Goal: Information Seeking & Learning: Learn about a topic

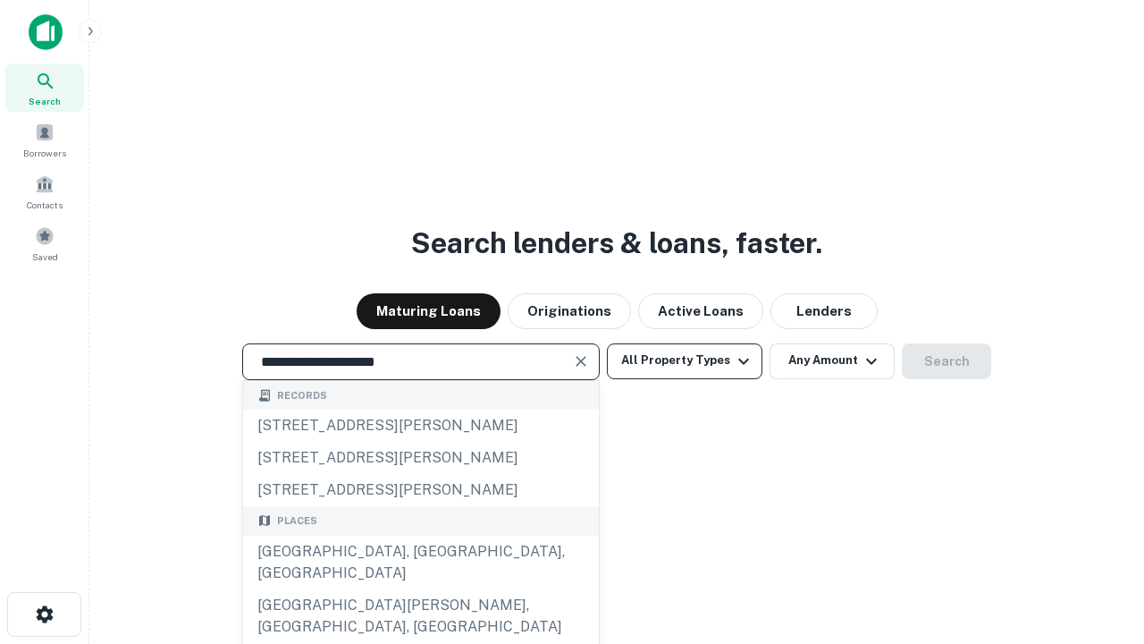
click at [420, 589] on div "[GEOGRAPHIC_DATA], [GEOGRAPHIC_DATA], [GEOGRAPHIC_DATA]" at bounding box center [421, 563] width 356 height 54
click at [685, 360] on button "All Property Types" at bounding box center [685, 361] width 156 height 36
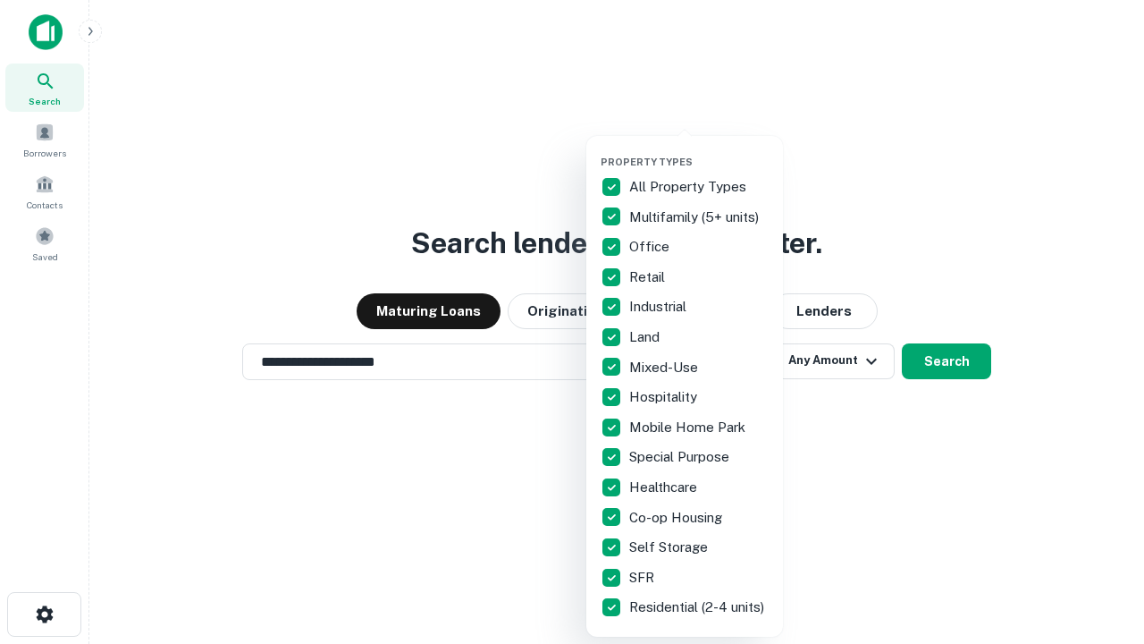
type input "**********"
click at [699, 150] on button "button" at bounding box center [699, 150] width 197 height 1
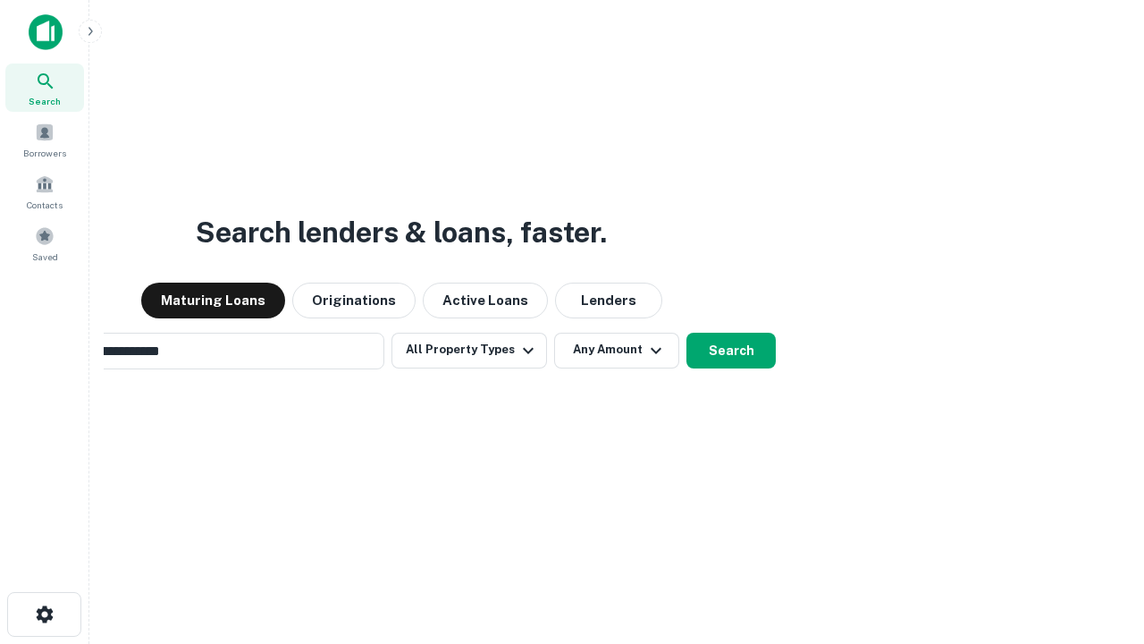
scroll to position [28, 0]
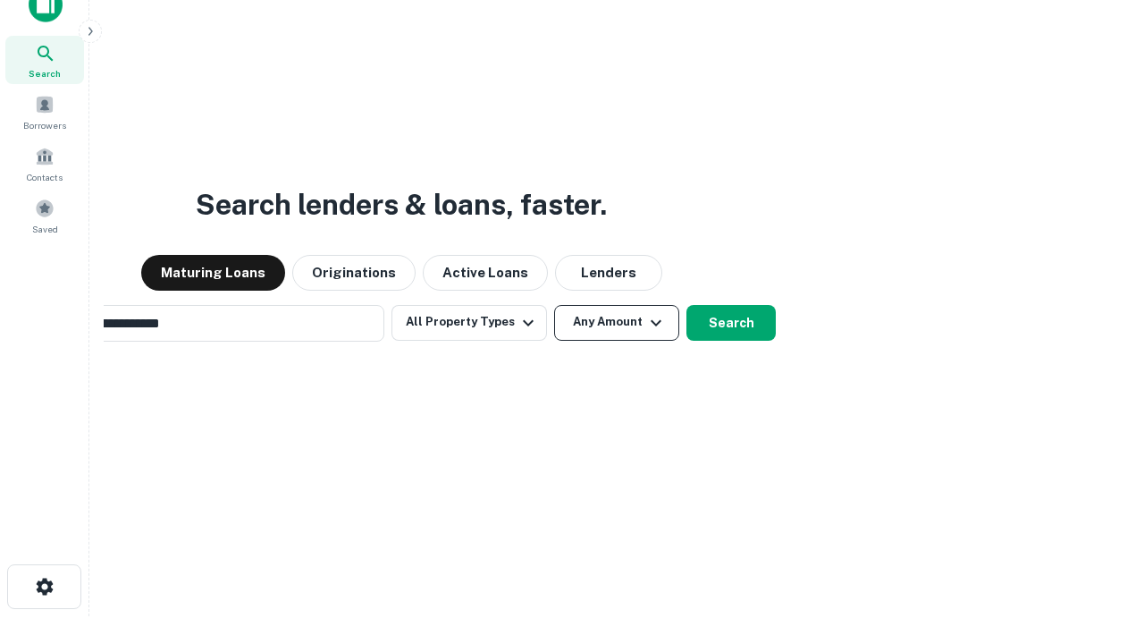
click at [554, 305] on button "Any Amount" at bounding box center [616, 323] width 125 height 36
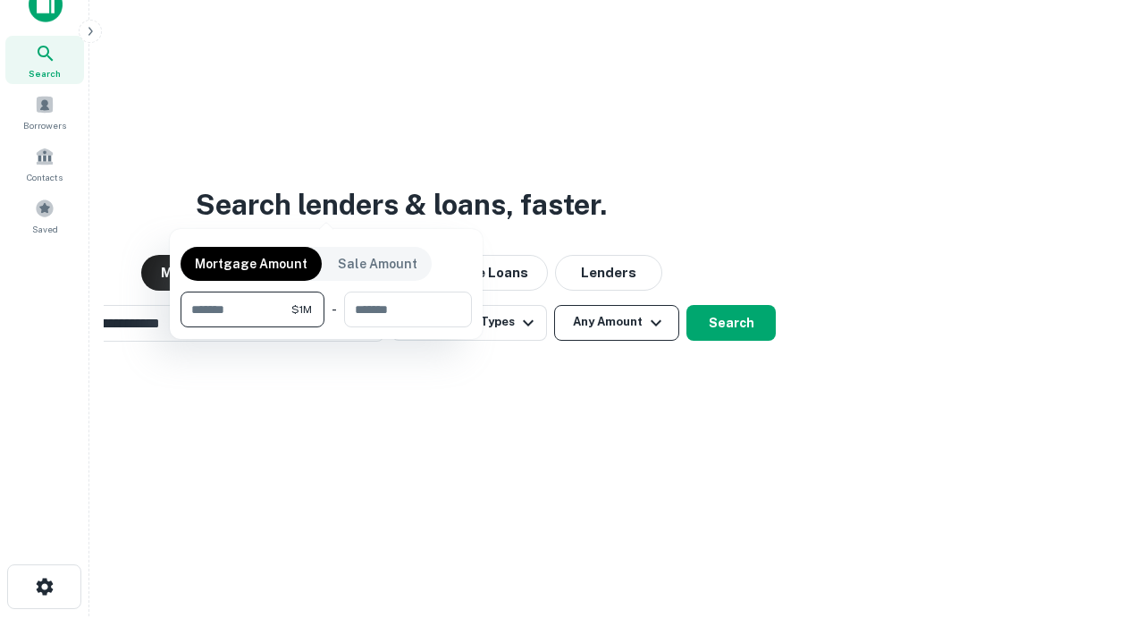
scroll to position [29, 0]
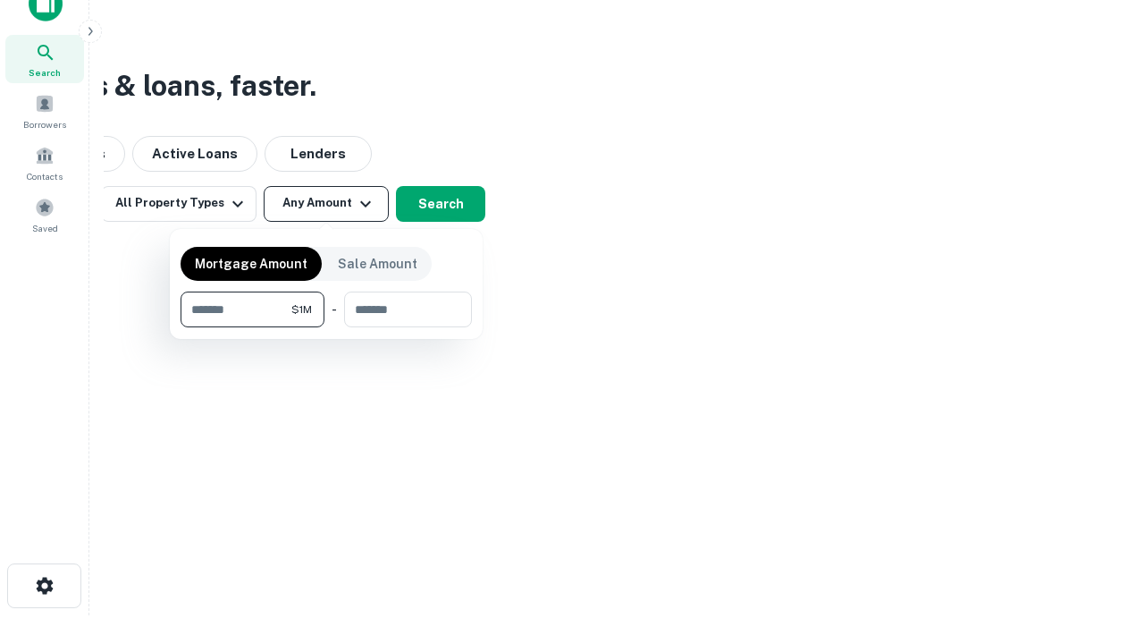
type input "*******"
click at [326, 327] on button "button" at bounding box center [326, 327] width 291 height 1
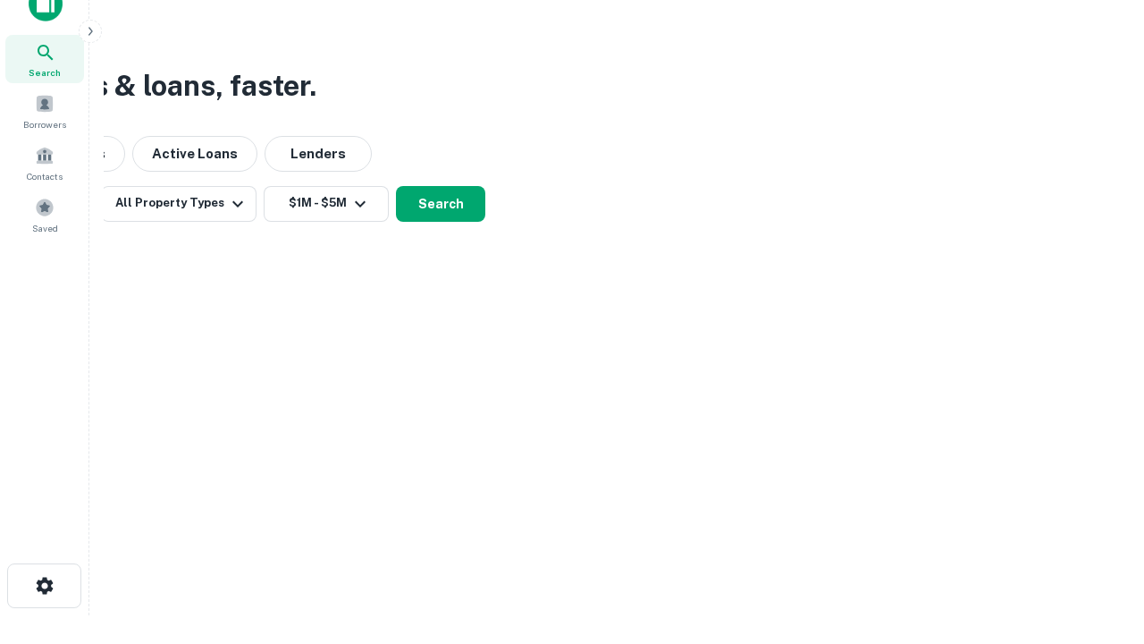
scroll to position [28, 0]
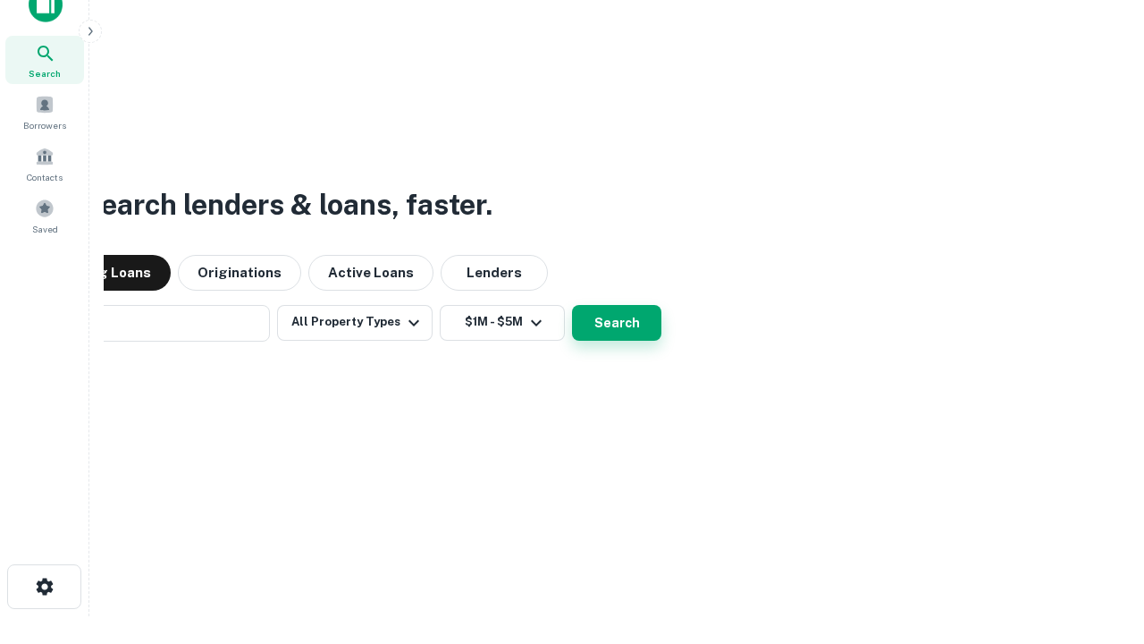
click at [572, 305] on button "Search" at bounding box center [616, 323] width 89 height 36
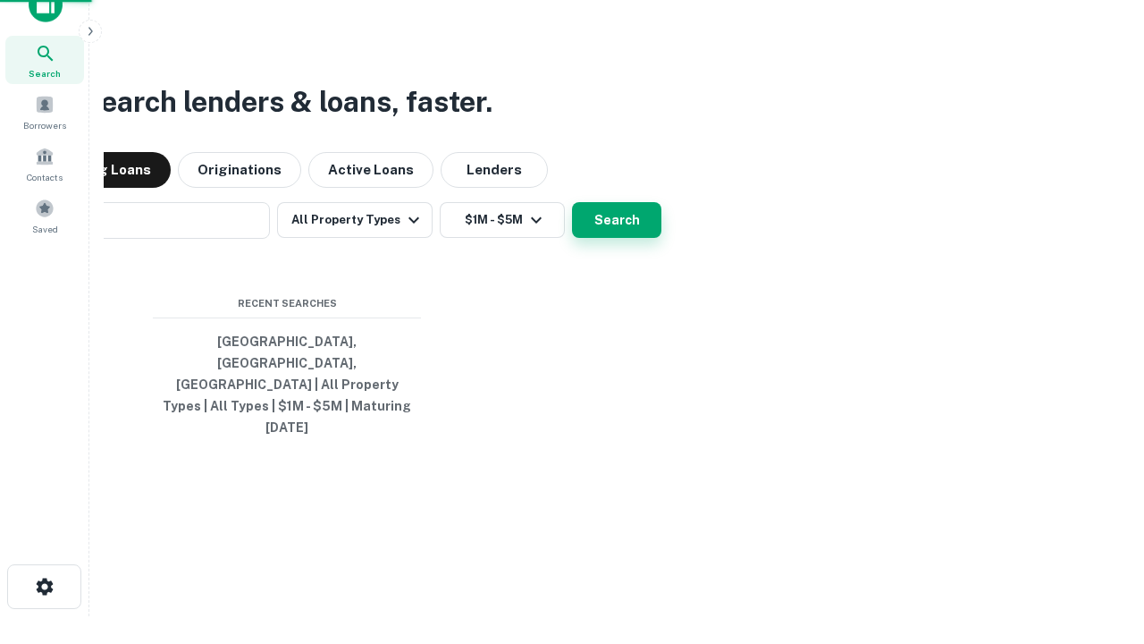
scroll to position [29, 0]
